Goal: Task Accomplishment & Management: Use online tool/utility

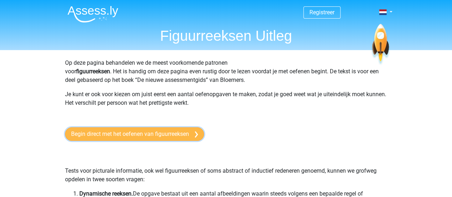
click at [171, 133] on link "Begin direct met het oefenen van figuurreeksen" at bounding box center [134, 134] width 139 height 14
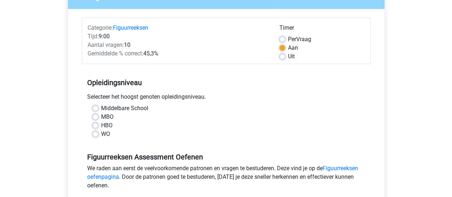
scroll to position [76, 0]
click at [101, 107] on label "Middelbare School" at bounding box center [124, 108] width 47 height 9
click at [96, 107] on input "Middelbare School" at bounding box center [96, 107] width 6 height 7
radio input "true"
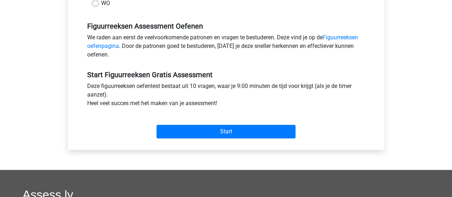
scroll to position [207, 0]
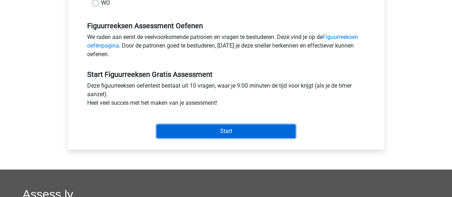
click at [221, 129] on input "Start" at bounding box center [226, 131] width 139 height 14
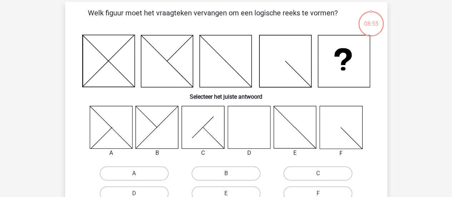
scroll to position [32, 0]
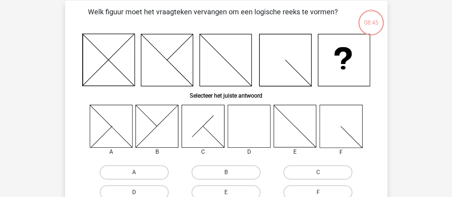
click at [139, 193] on label "D" at bounding box center [134, 192] width 69 height 14
click at [139, 193] on input "D" at bounding box center [136, 194] width 5 height 5
radio input "true"
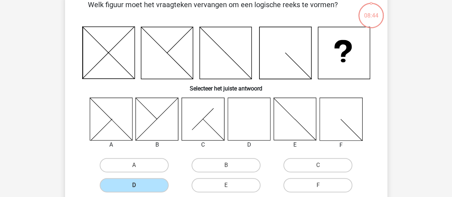
scroll to position [40, 0]
